Goal: Task Accomplishment & Management: Complete application form

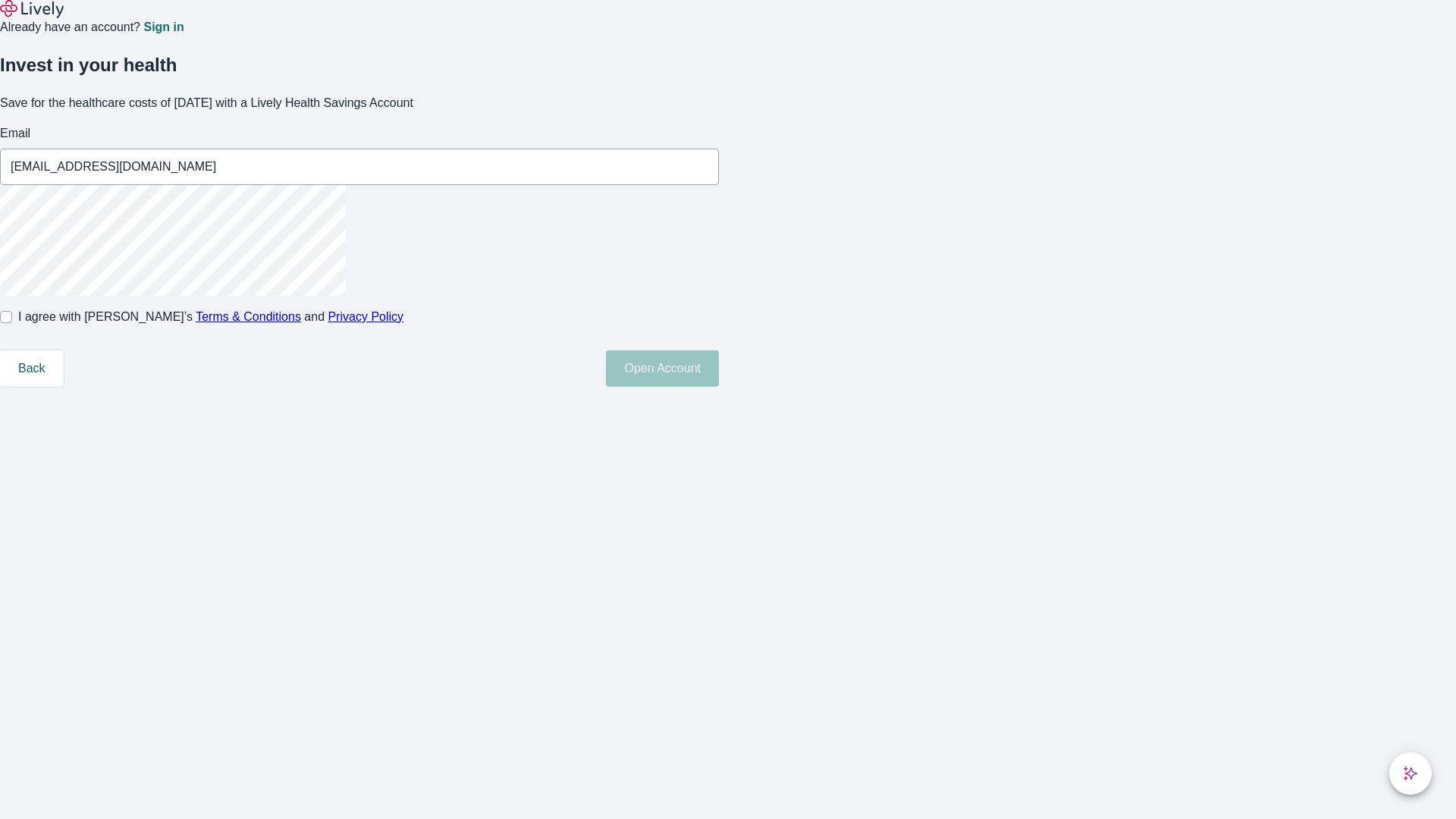
click at [12, 324] on input "I agree with Lively’s Terms & Conditions and Privacy Policy" at bounding box center [6, 317] width 12 height 12
checkbox input "true"
click at [719, 387] on button "Open Account" at bounding box center [662, 369] width 113 height 37
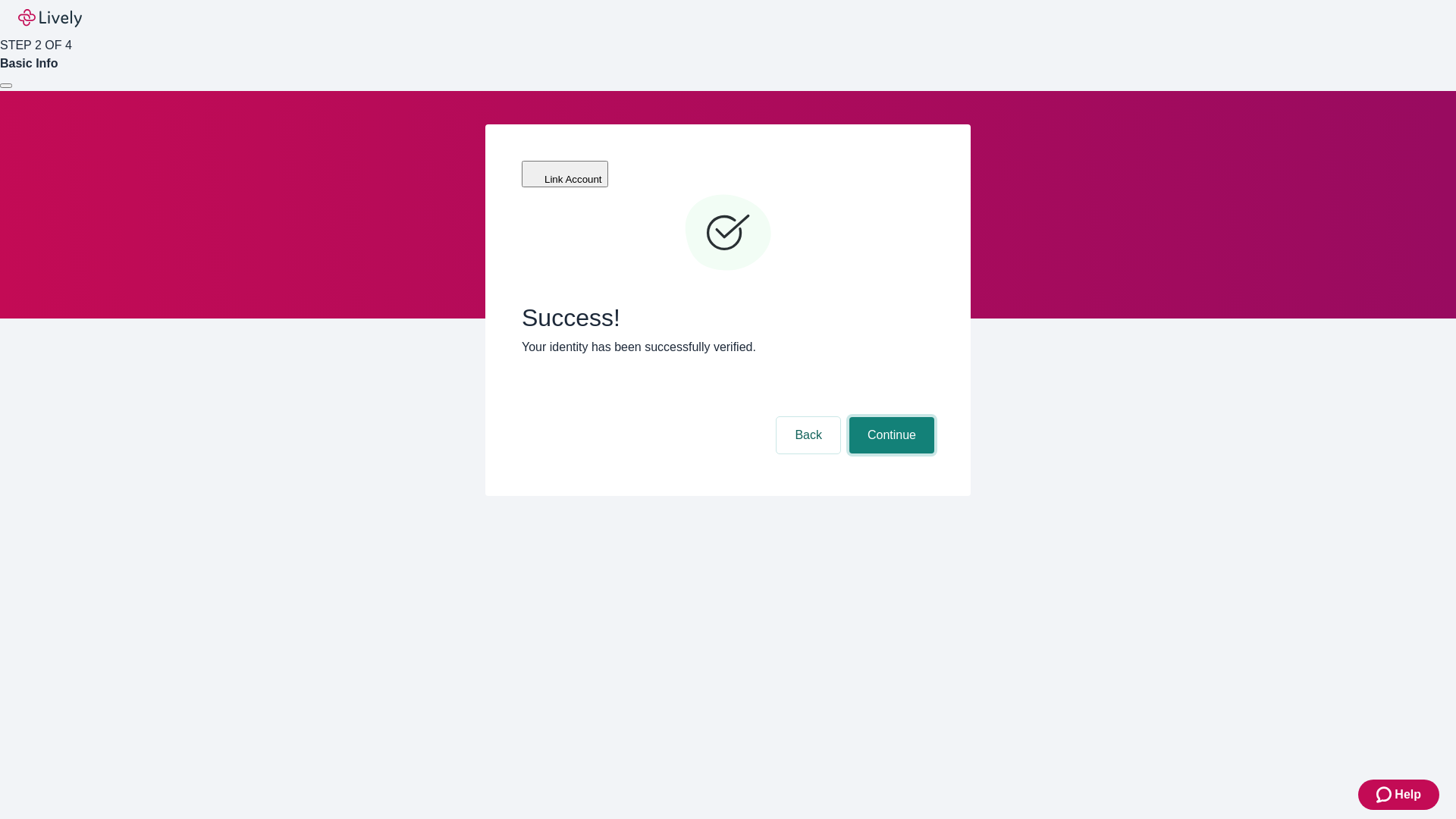
click at [890, 417] on button "Continue" at bounding box center [891, 436] width 85 height 37
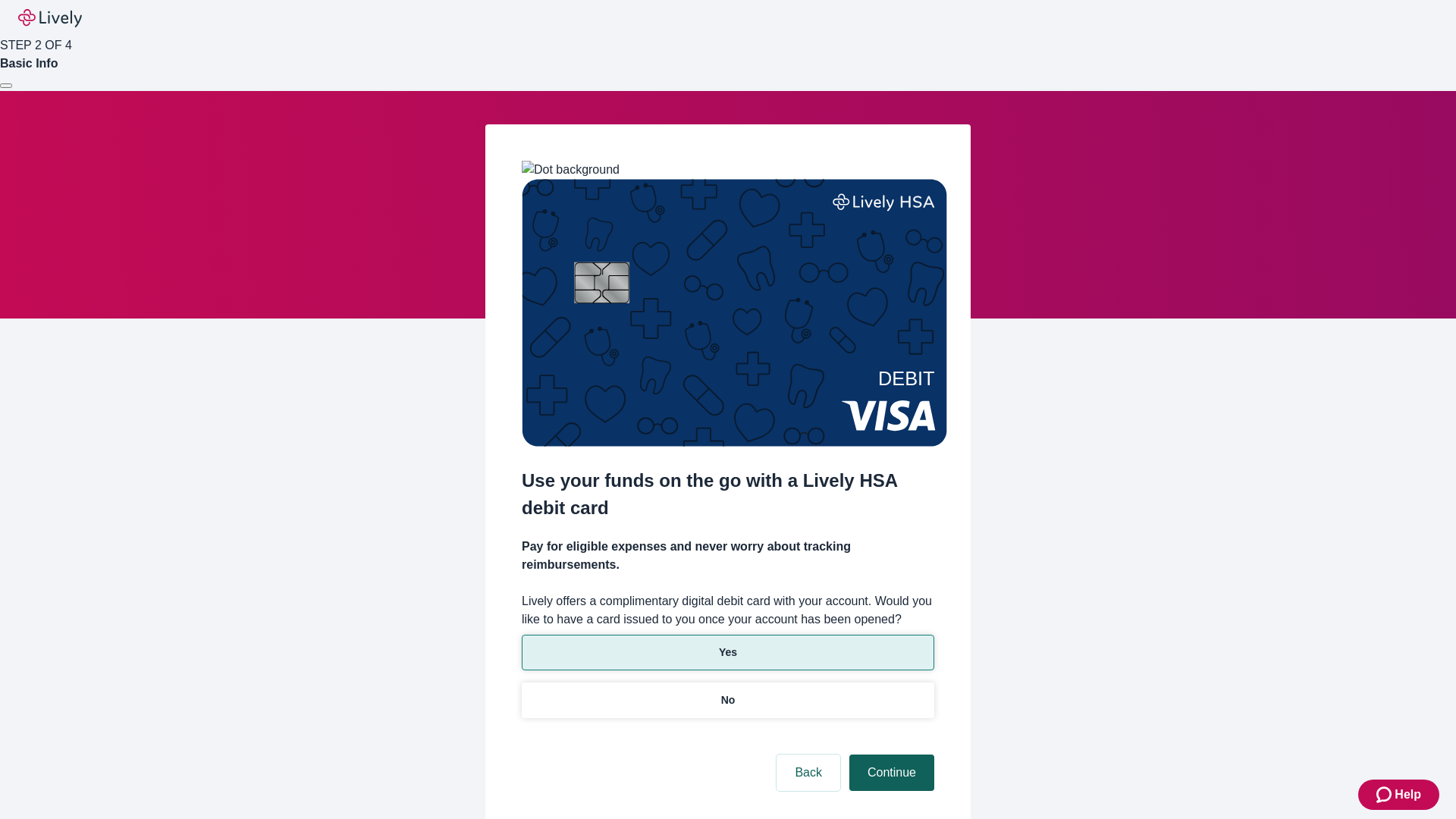
click at [728, 645] on p "Yes" at bounding box center [728, 652] width 18 height 16
click at [890, 755] on button "Continue" at bounding box center [891, 773] width 85 height 37
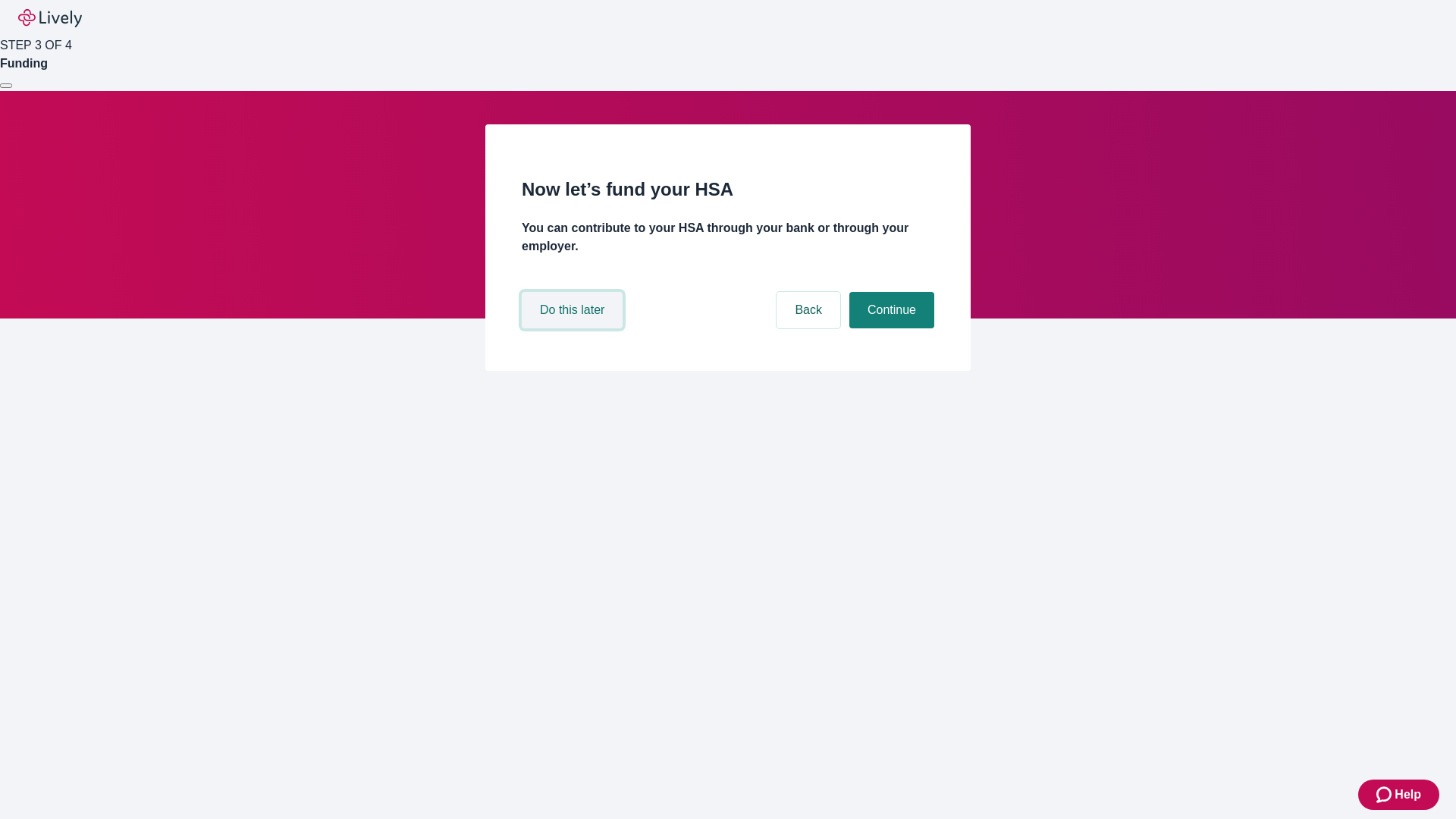
click at [574, 329] on button "Do this later" at bounding box center [572, 310] width 101 height 37
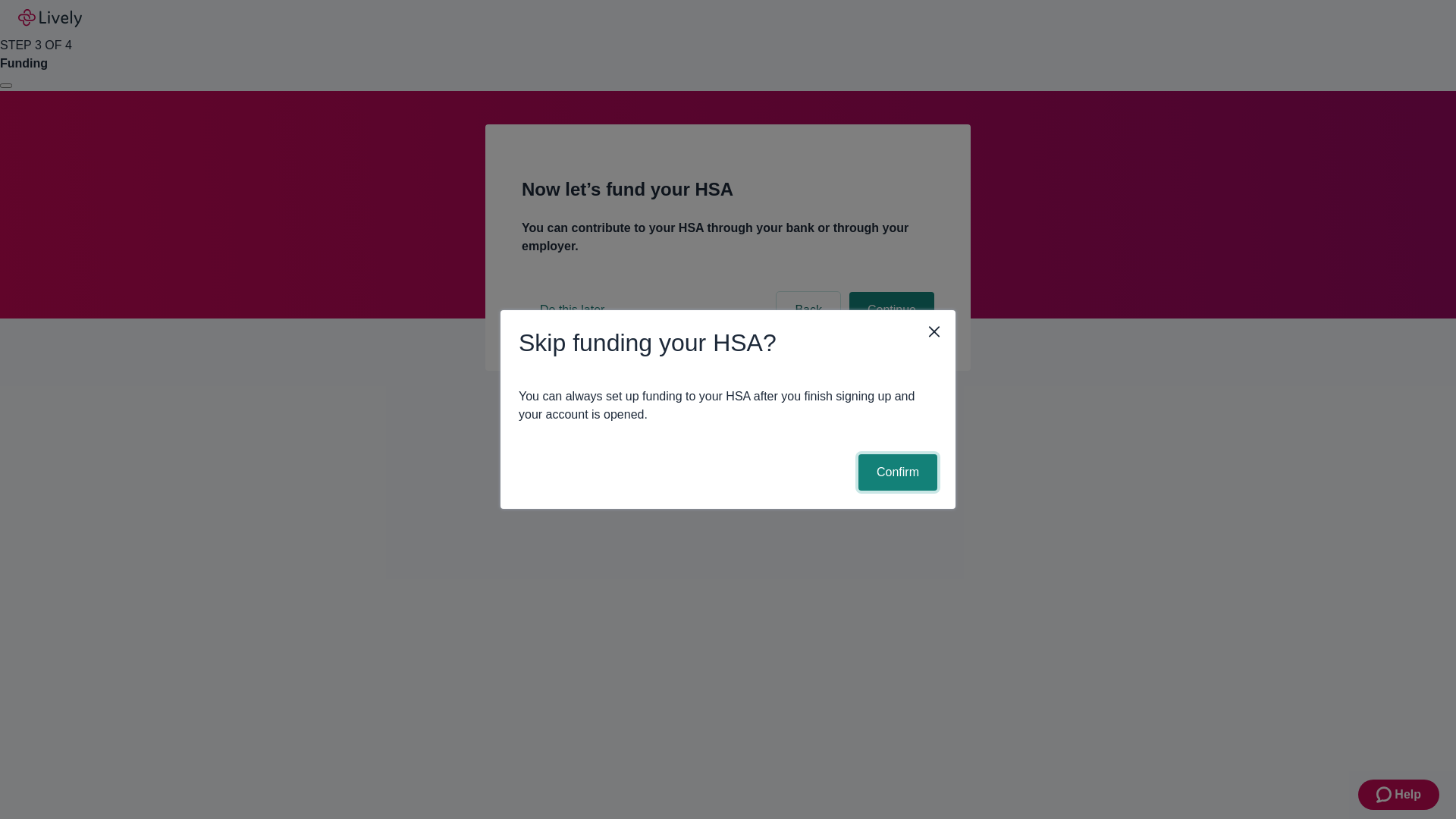
click at [896, 473] on button "Confirm" at bounding box center [898, 473] width 79 height 37
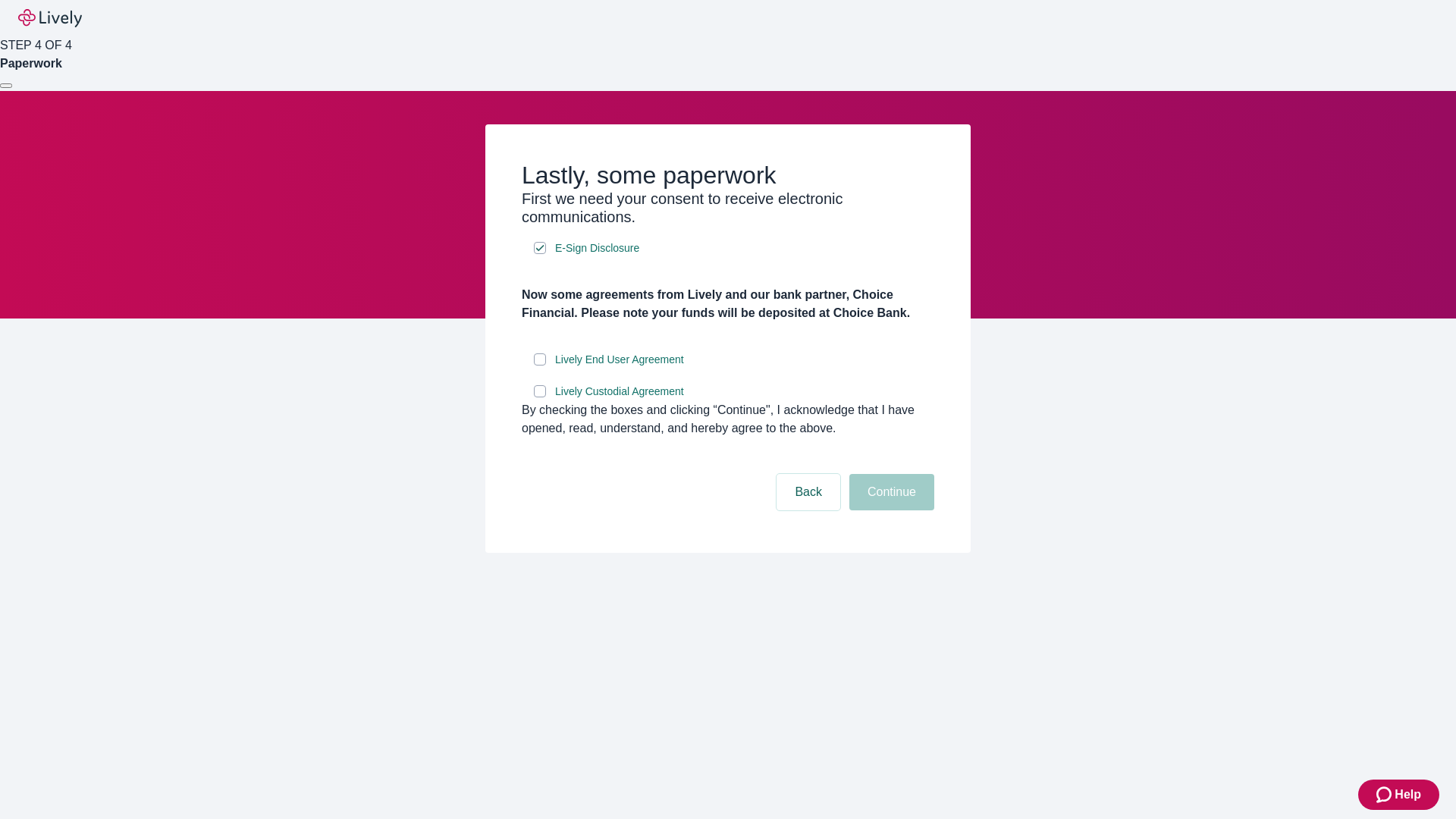
click at [540, 366] on input "Lively End User Agreement" at bounding box center [540, 360] width 12 height 12
checkbox input "true"
click at [540, 397] on input "Lively Custodial Agreement" at bounding box center [540, 391] width 12 height 12
checkbox input "true"
click at [890, 510] on button "Continue" at bounding box center [891, 493] width 85 height 37
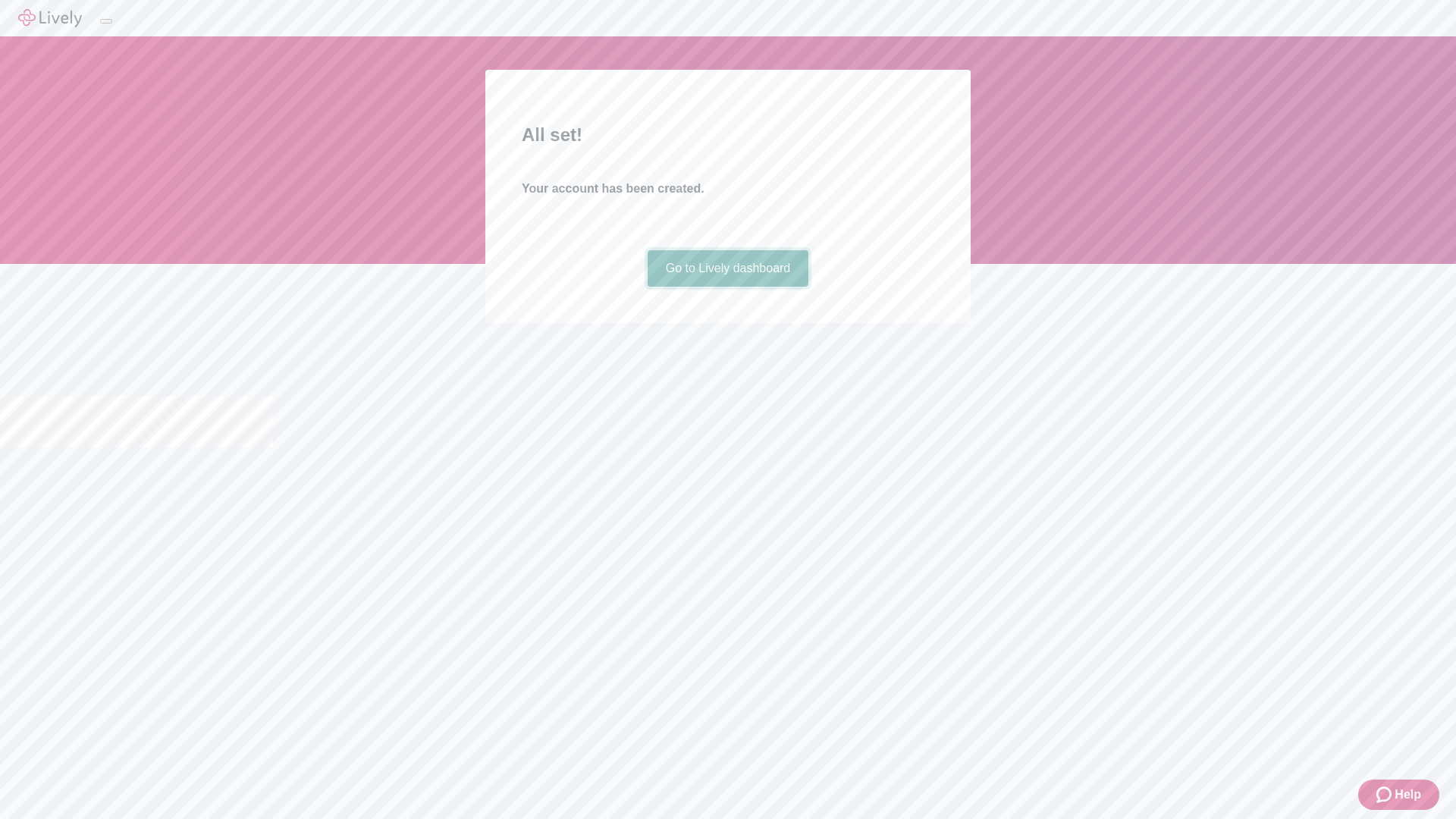
click at [728, 287] on link "Go to Lively dashboard" at bounding box center [728, 268] width 161 height 37
